Goal: Task Accomplishment & Management: Use online tool/utility

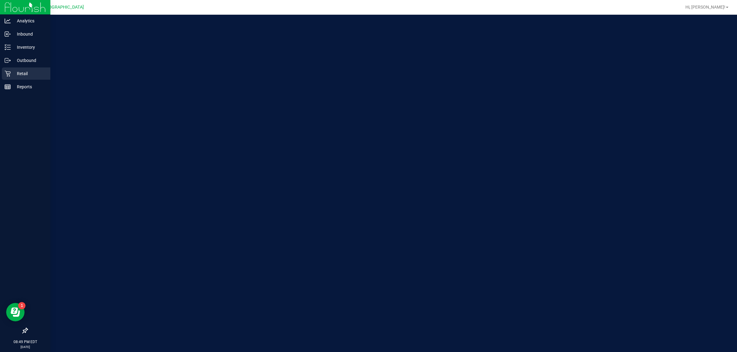
click at [17, 75] on p "Retail" at bounding box center [29, 73] width 37 height 7
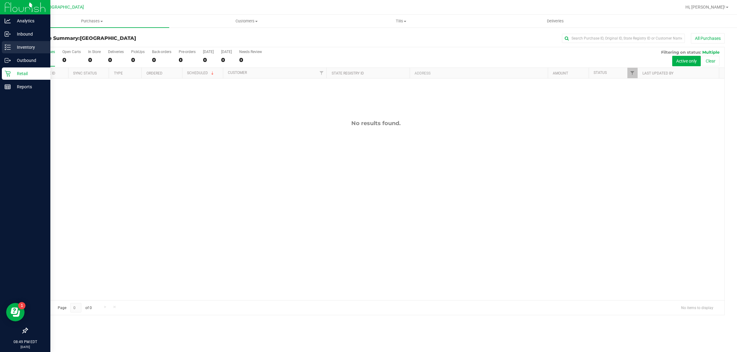
click at [26, 48] on p "Inventory" at bounding box center [29, 47] width 37 height 7
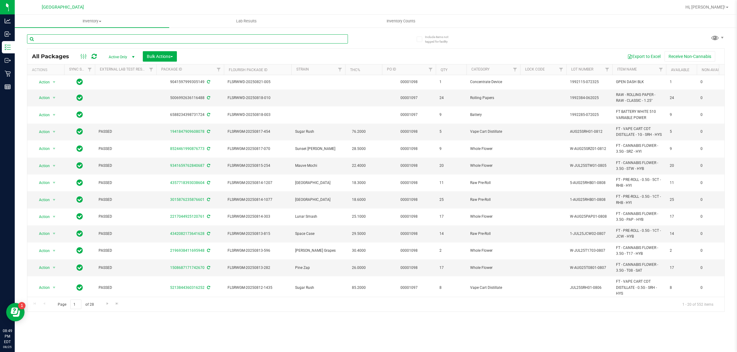
click at [60, 39] on input "text" at bounding box center [187, 38] width 321 height 9
click at [401, 15] on uib-tab-heading "Inventory Counts" at bounding box center [401, 21] width 154 height 12
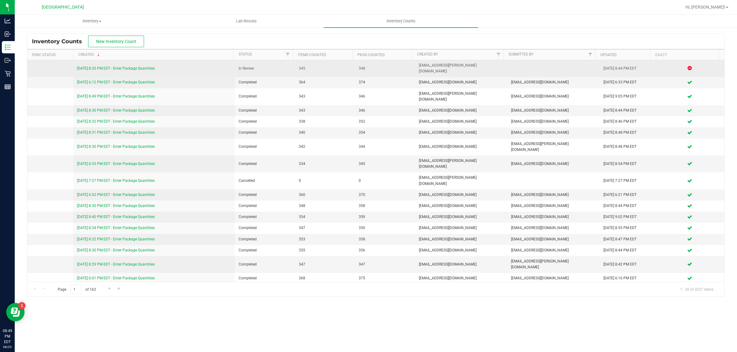
click at [139, 66] on link "[DATE] 8:20 PM EDT - Enter Package Quantities" at bounding box center [116, 68] width 78 height 4
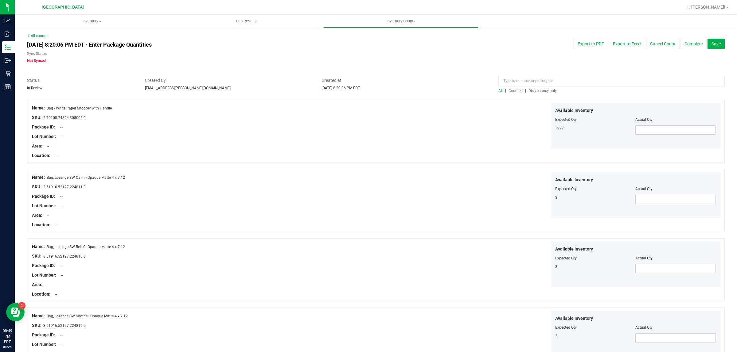
click at [538, 92] on span "Discrepancy only" at bounding box center [542, 91] width 28 height 4
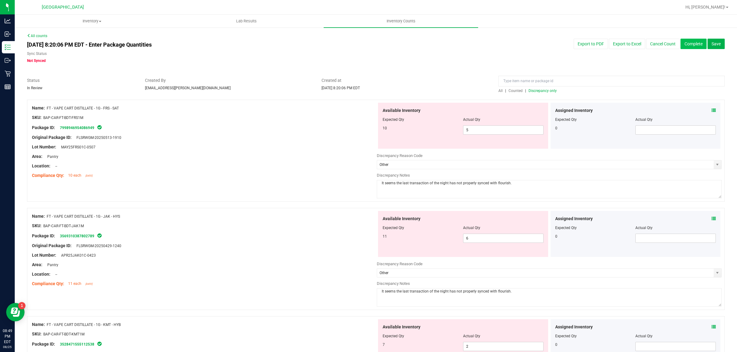
click at [690, 45] on button "Complete" at bounding box center [693, 44] width 26 height 10
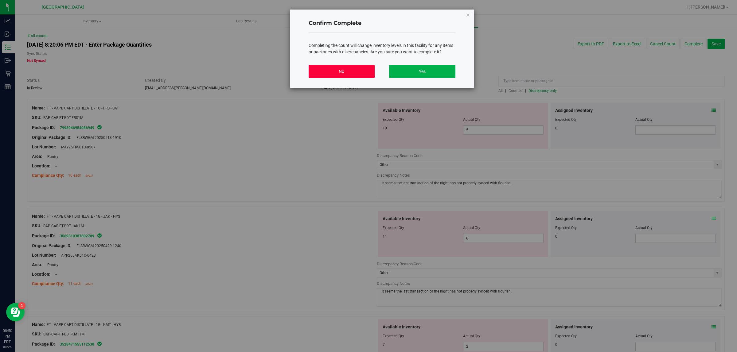
click at [324, 68] on button "No" at bounding box center [342, 71] width 66 height 13
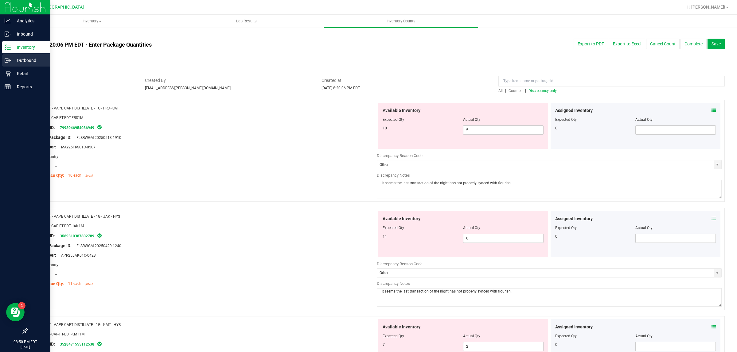
click at [27, 57] on p "Outbound" at bounding box center [29, 60] width 37 height 7
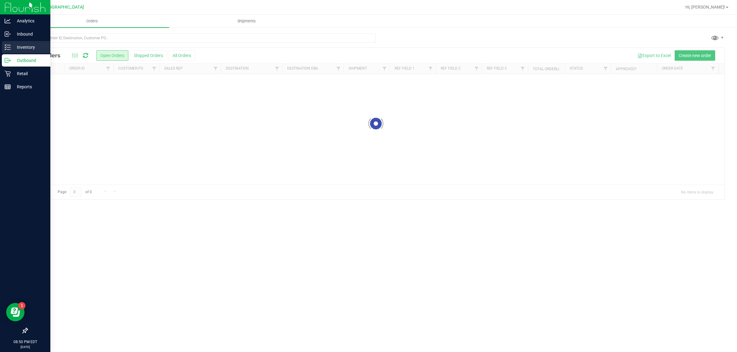
click at [26, 49] on p "Inventory" at bounding box center [29, 47] width 37 height 7
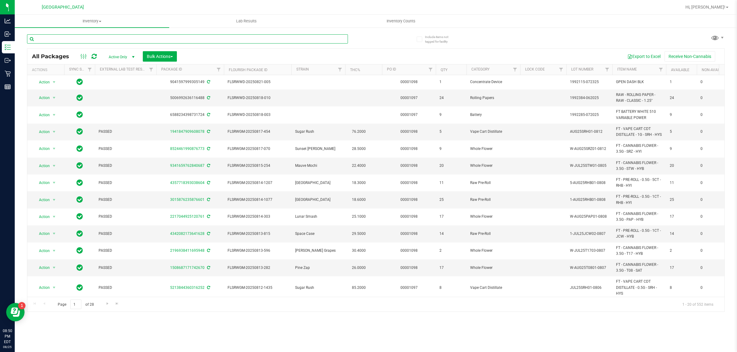
click at [104, 38] on input "text" at bounding box center [187, 38] width 321 height 9
type input "frs"
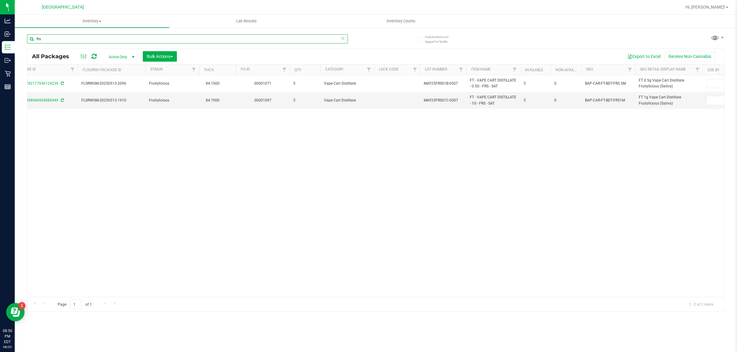
scroll to position [0, 147]
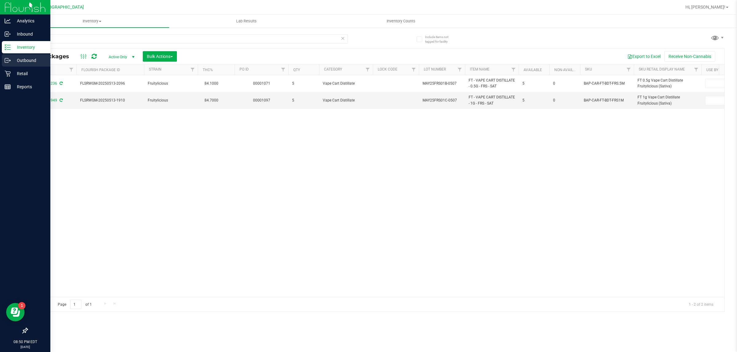
click at [18, 65] on div "Outbound" at bounding box center [26, 60] width 49 height 12
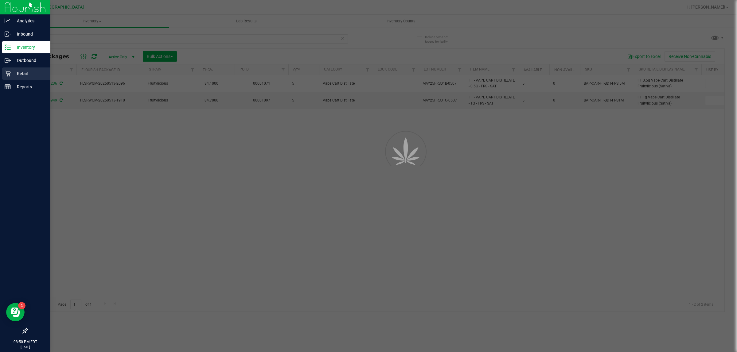
click at [15, 71] on p "Retail" at bounding box center [29, 73] width 37 height 7
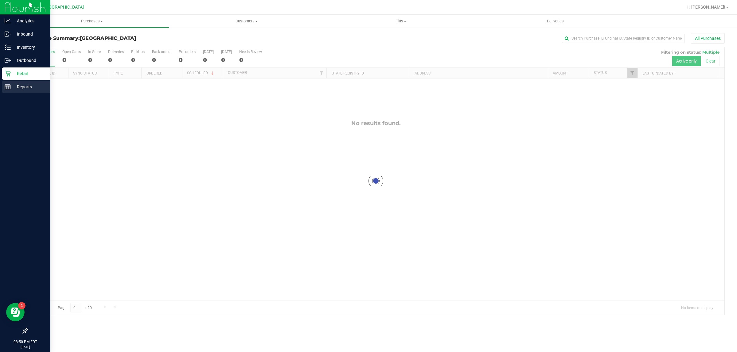
click at [5, 87] on icon at bounding box center [8, 87] width 6 height 6
click at [11, 85] on p "Reports" at bounding box center [29, 86] width 37 height 7
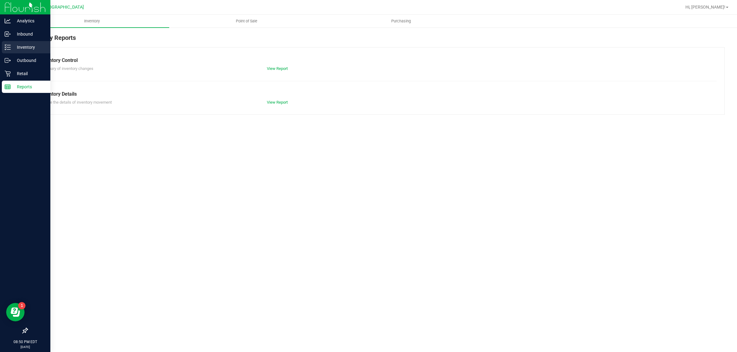
click at [19, 45] on p "Inventory" at bounding box center [29, 47] width 37 height 7
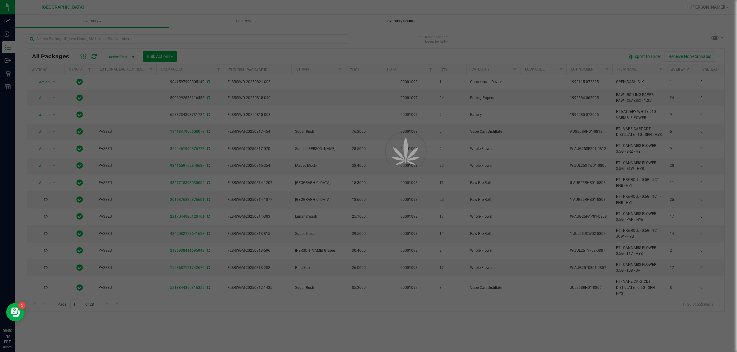
click at [389, 19] on div at bounding box center [368, 176] width 737 height 352
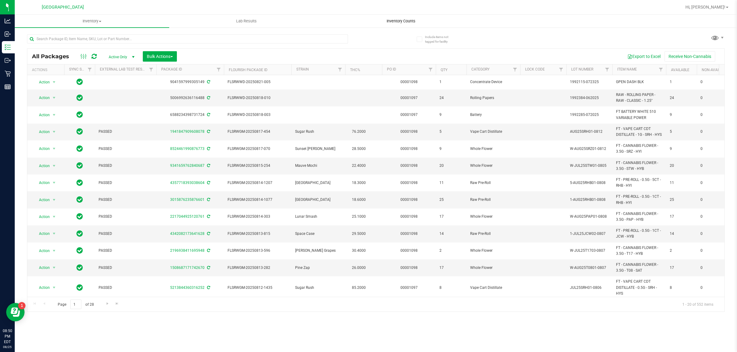
click at [392, 20] on span "Inventory Counts" at bounding box center [400, 21] width 45 height 6
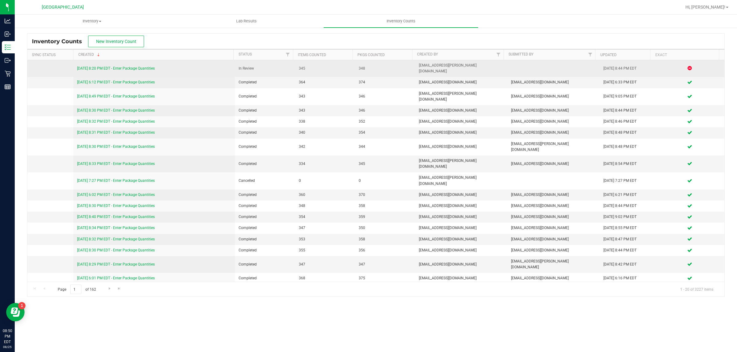
click at [145, 66] on link "[DATE] 8:20 PM EDT - Enter Package Quantities" at bounding box center [116, 68] width 78 height 4
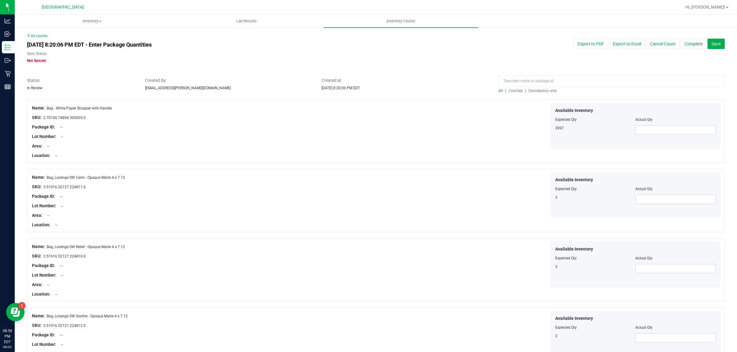
click at [541, 90] on span "Discrepancy only" at bounding box center [542, 91] width 28 height 4
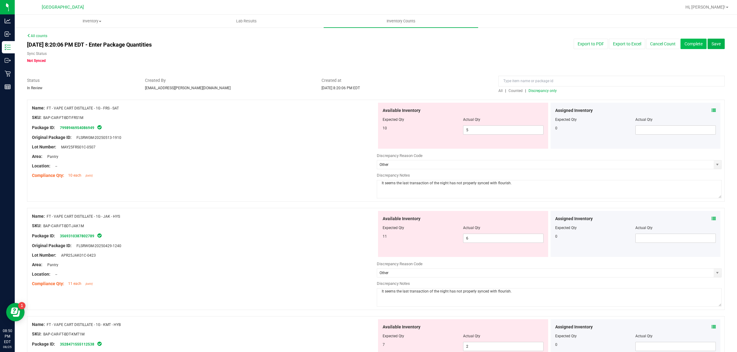
click at [691, 45] on button "Complete" at bounding box center [693, 44] width 26 height 10
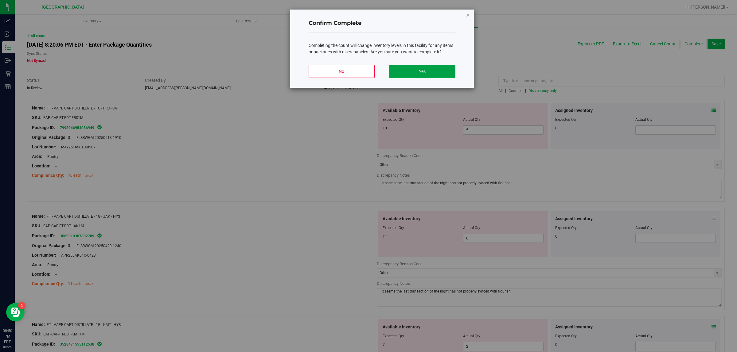
click at [425, 72] on button "Yes" at bounding box center [422, 71] width 66 height 13
